Goal: Task Accomplishment & Management: Use online tool/utility

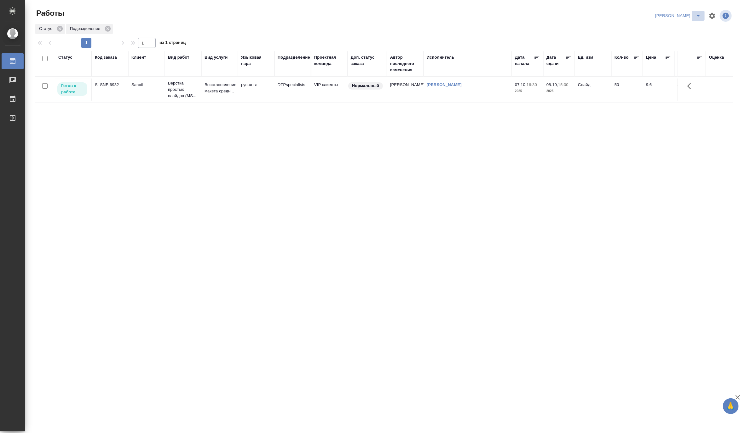
click at [699, 11] on button "split button" at bounding box center [698, 16] width 13 height 10
click at [674, 58] on li "Верстка и Дизайн" at bounding box center [674, 59] width 61 height 10
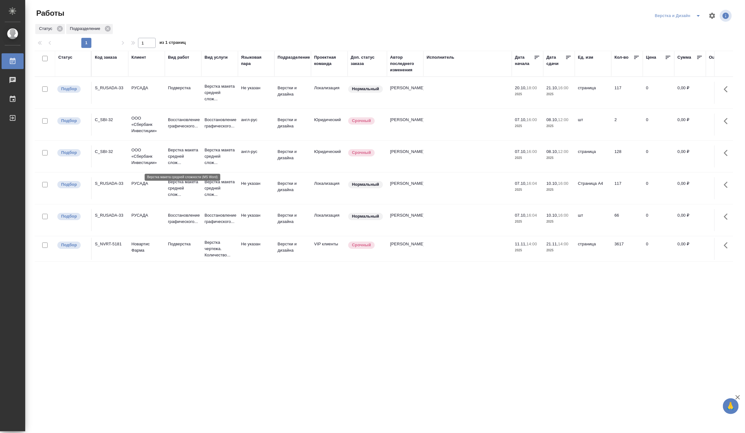
click at [182, 157] on p "Верстка макета средней слож..." at bounding box center [183, 156] width 30 height 19
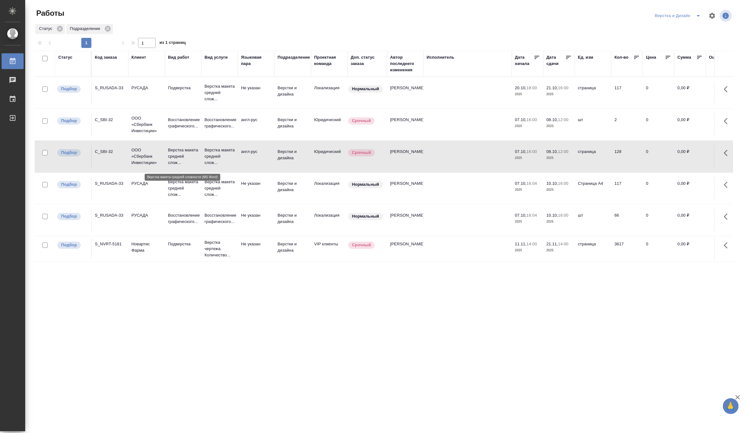
click at [182, 157] on p "Верстка макета средней слож..." at bounding box center [183, 156] width 30 height 19
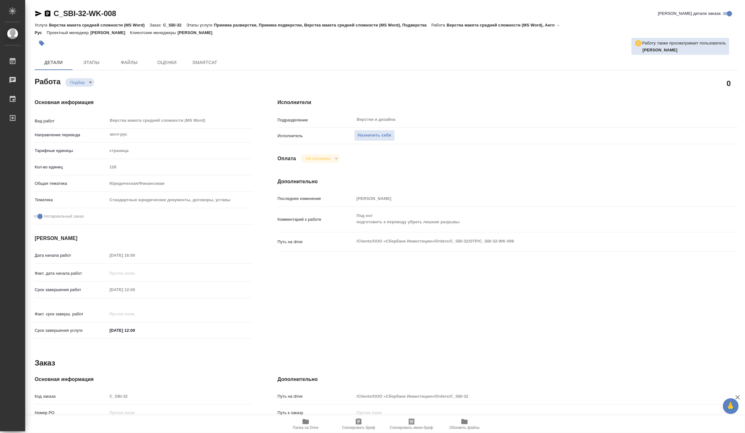
type textarea "x"
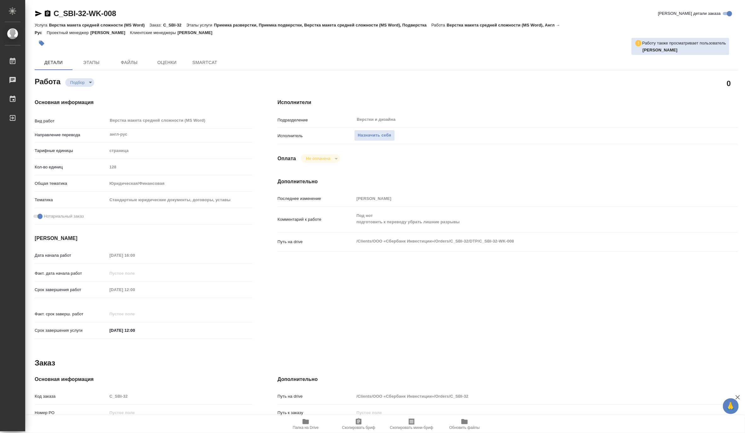
type textarea "x"
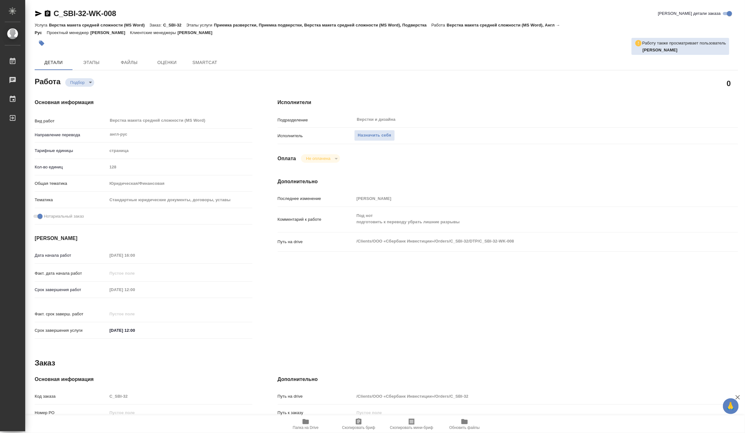
type textarea "x"
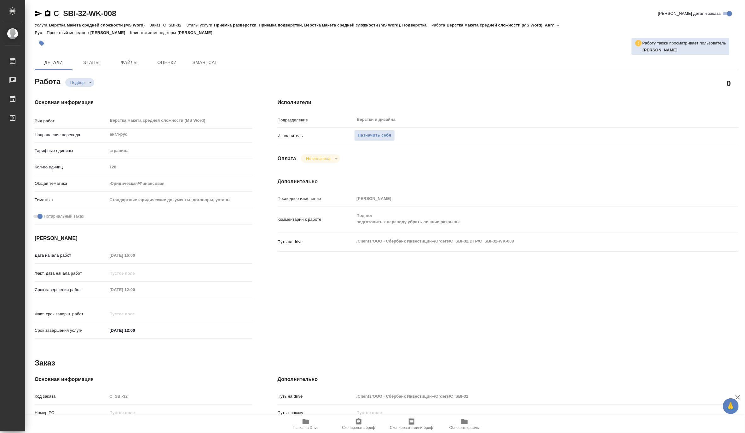
type textarea "x"
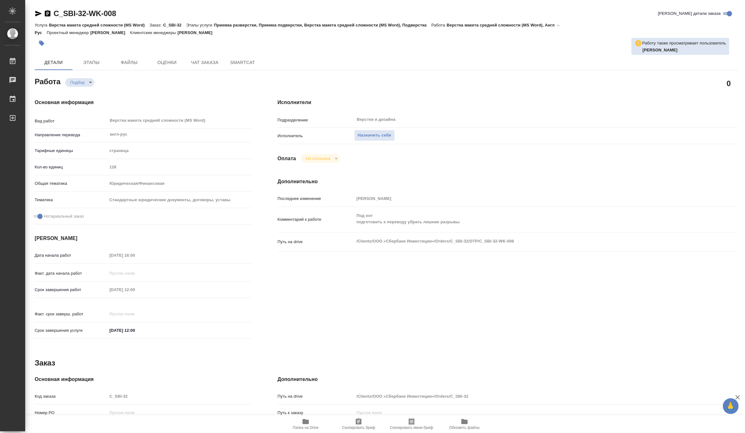
type textarea "x"
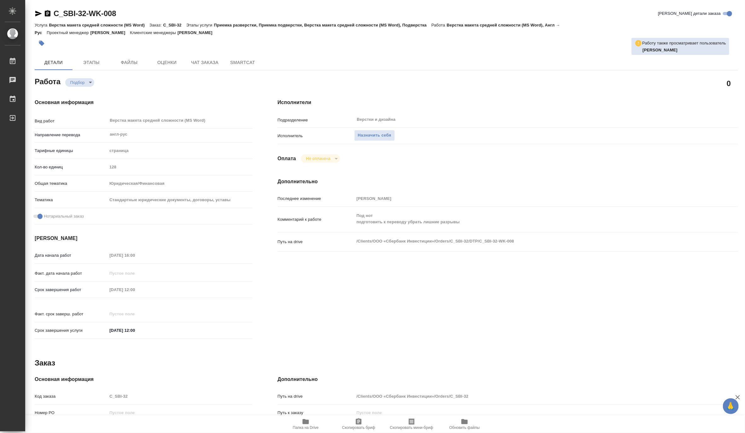
click at [307, 424] on icon "button" at bounding box center [306, 421] width 6 height 5
type textarea "x"
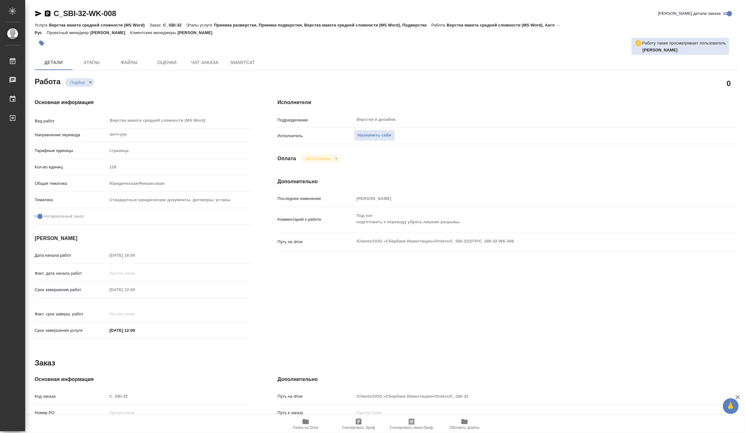
type textarea "x"
